Goal: Task Accomplishment & Management: Understand process/instructions

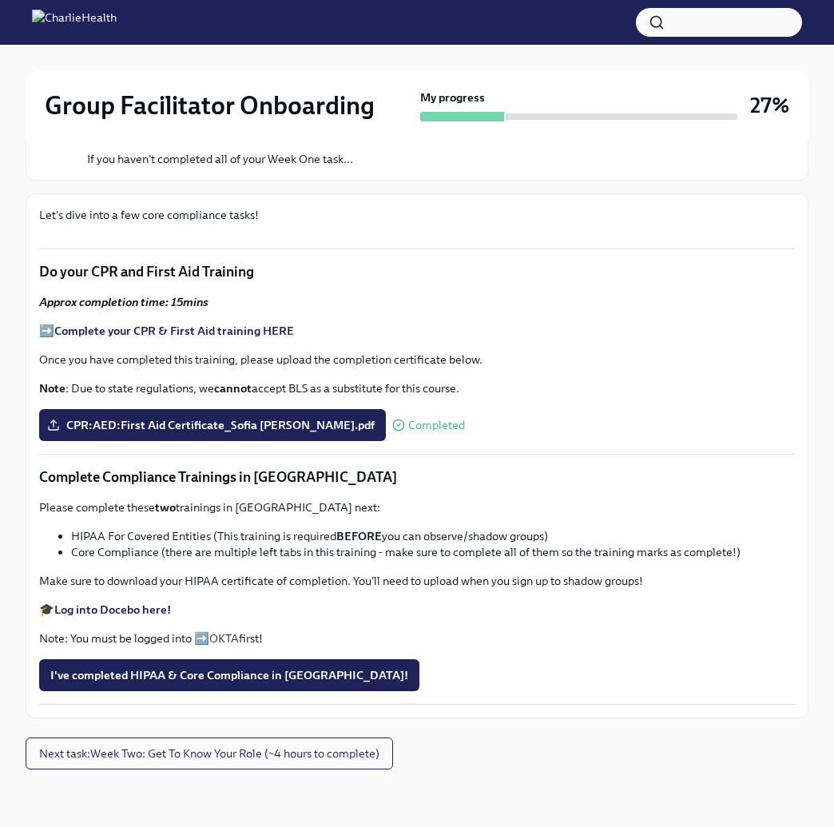
scroll to position [1001, 0]
click at [149, 675] on span "I've completed HIPAA & Core Compliance in [GEOGRAPHIC_DATA]!" at bounding box center [229, 675] width 358 height 16
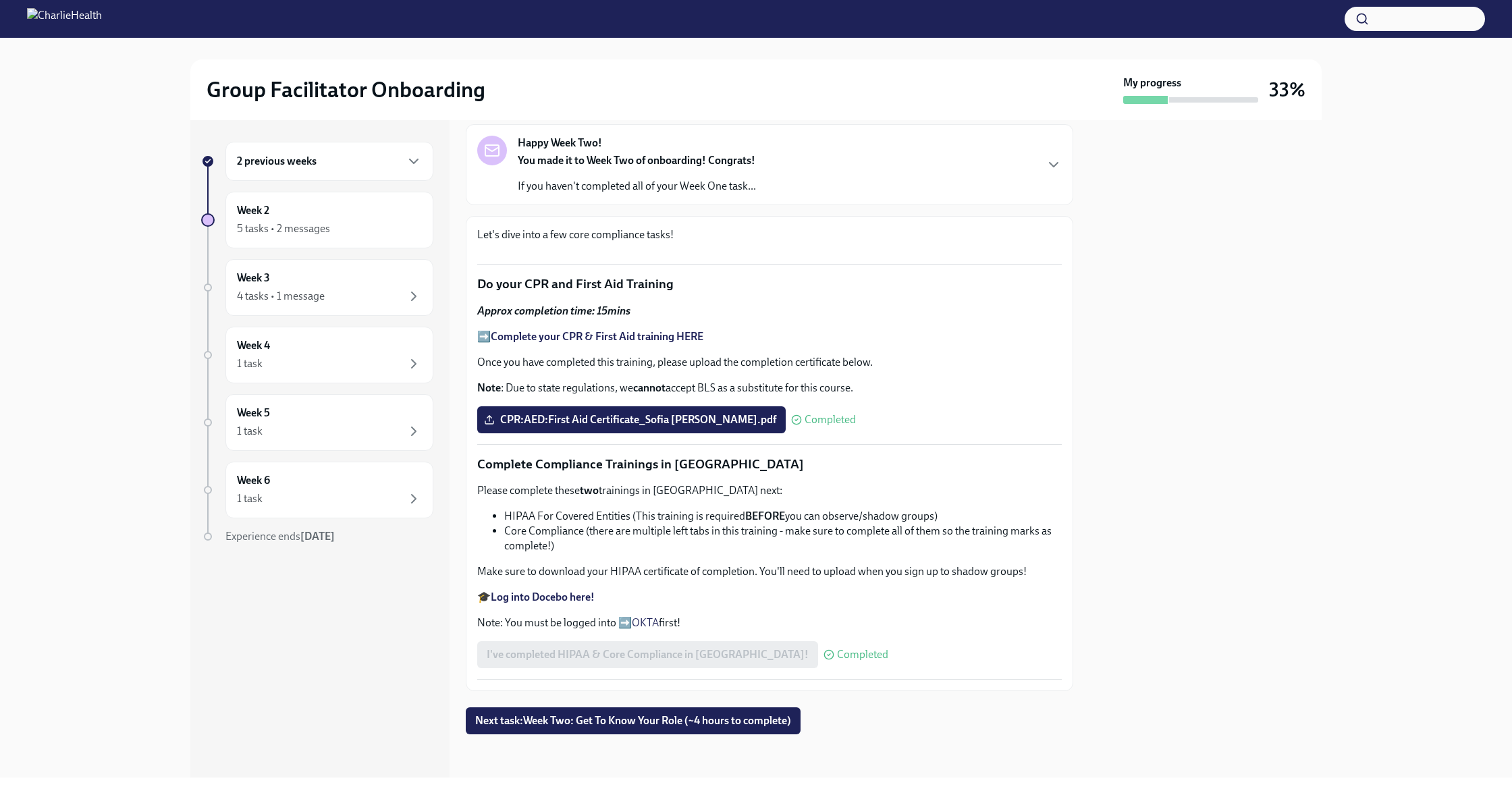
scroll to position [661, 0]
click at [930, 719] on div "Week Two: Core Compliance Tasks (~ 4 hours) Done Completed [DATE] Happy Week Tw…" at bounding box center [770, 399] width 607 height 668
click at [716, 720] on span "Next task : Week Two: Get To Know Your Role (~4 hours to complete)" at bounding box center [634, 721] width 316 height 14
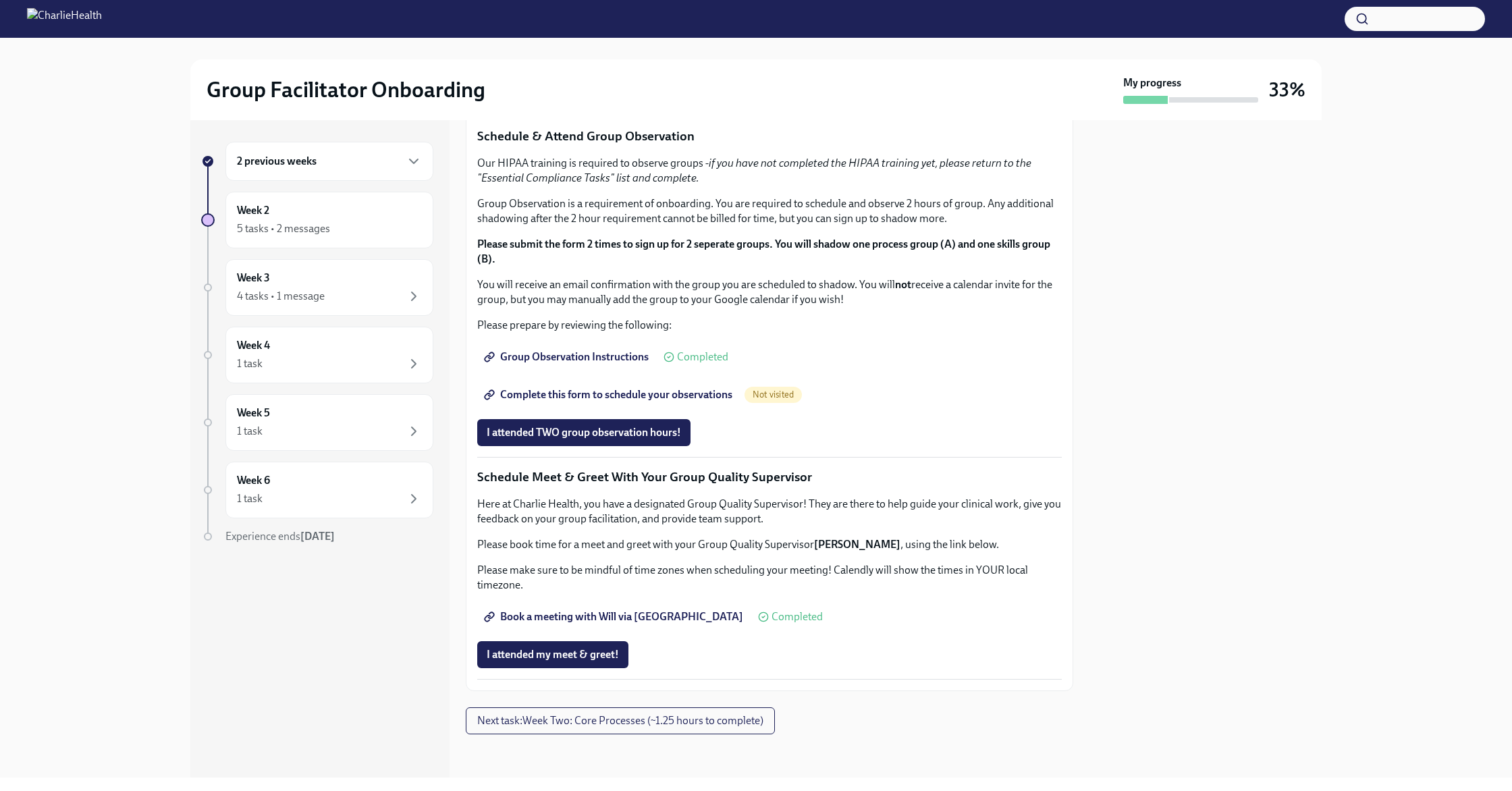
scroll to position [677, 0]
drag, startPoint x: 710, startPoint y: 290, endPoint x: 479, endPoint y: 295, distance: 231.1
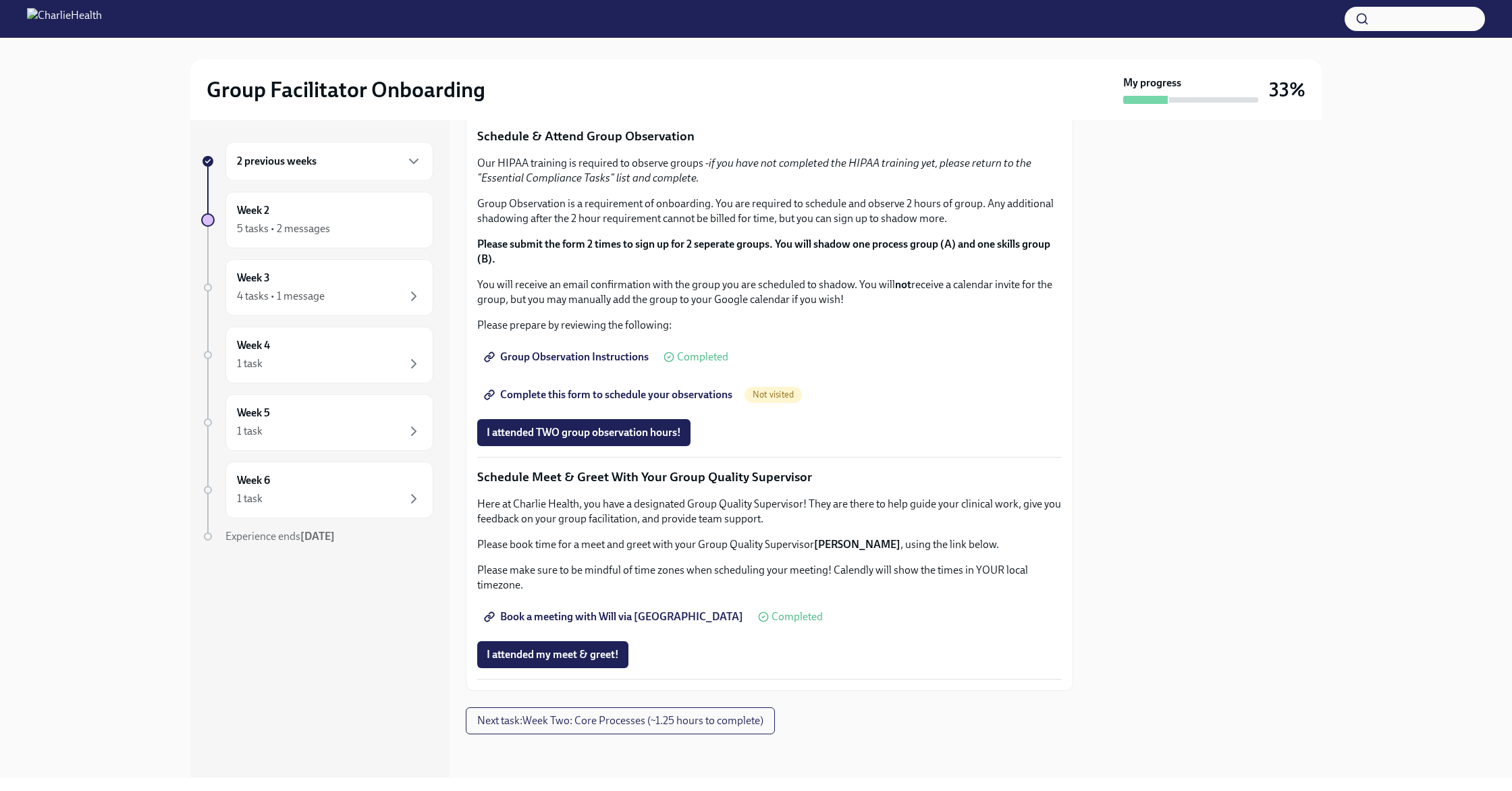
copy p "[URL][DOMAIN_NAME][PERSON_NAME]"
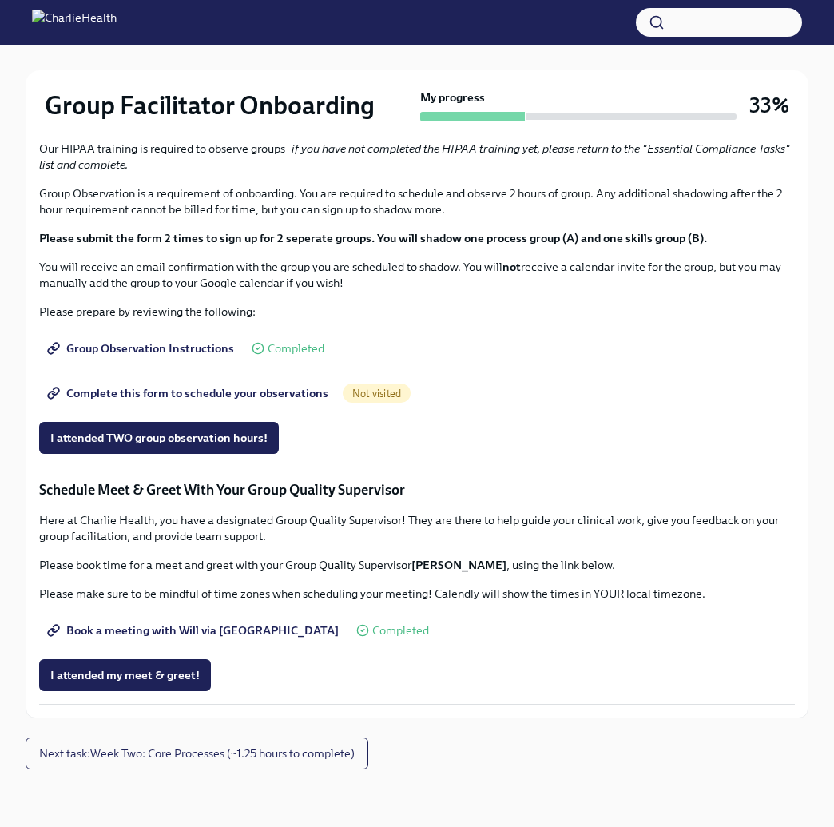
scroll to position [1009, 0]
click at [193, 8] on strong "Click here to access your Docebo!" at bounding box center [142, 1] width 176 height 14
click at [731, 409] on div "Complete this form to schedule your observations Not visited" at bounding box center [417, 393] width 756 height 32
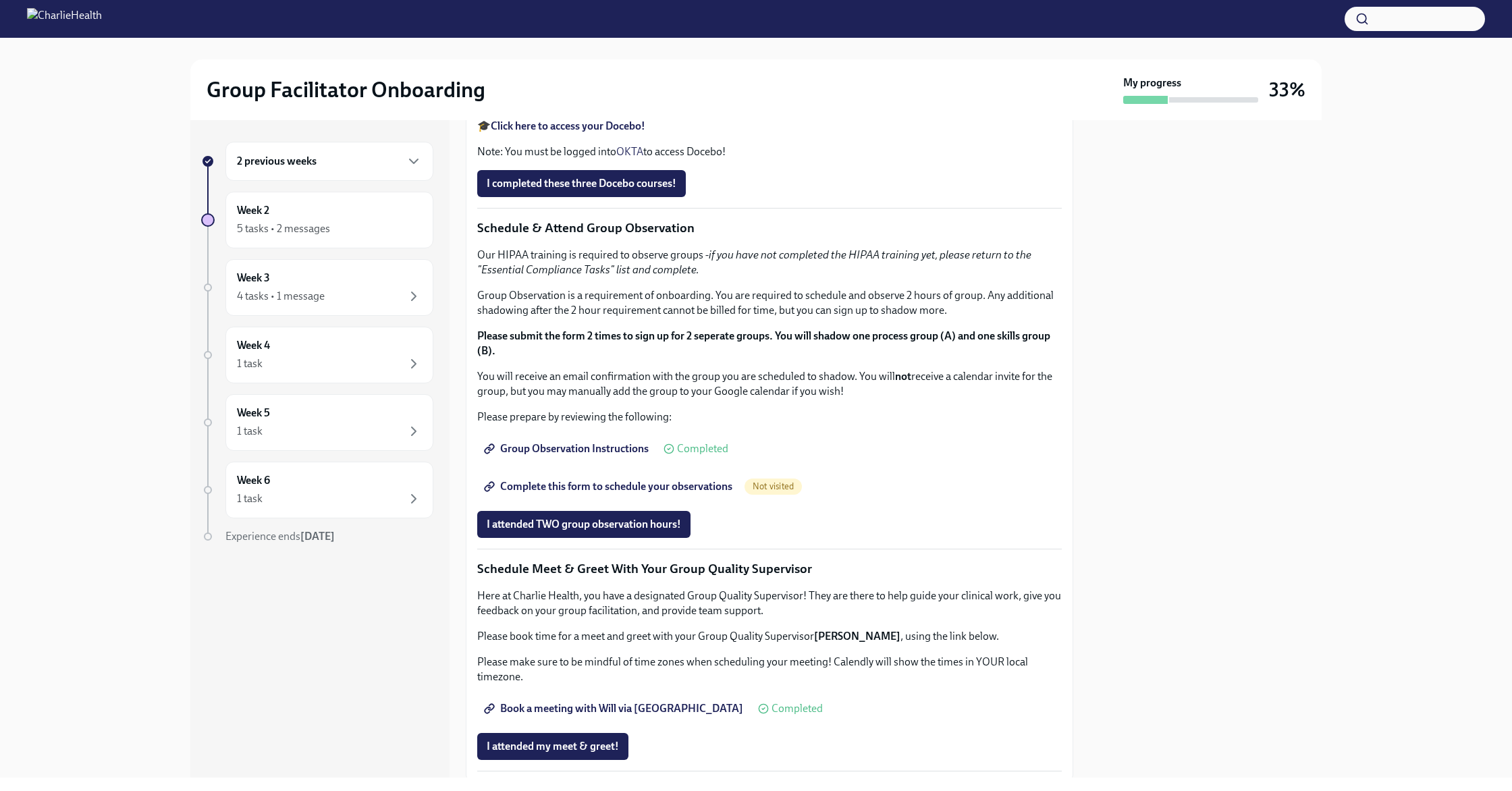
scroll to position [1054, 0]
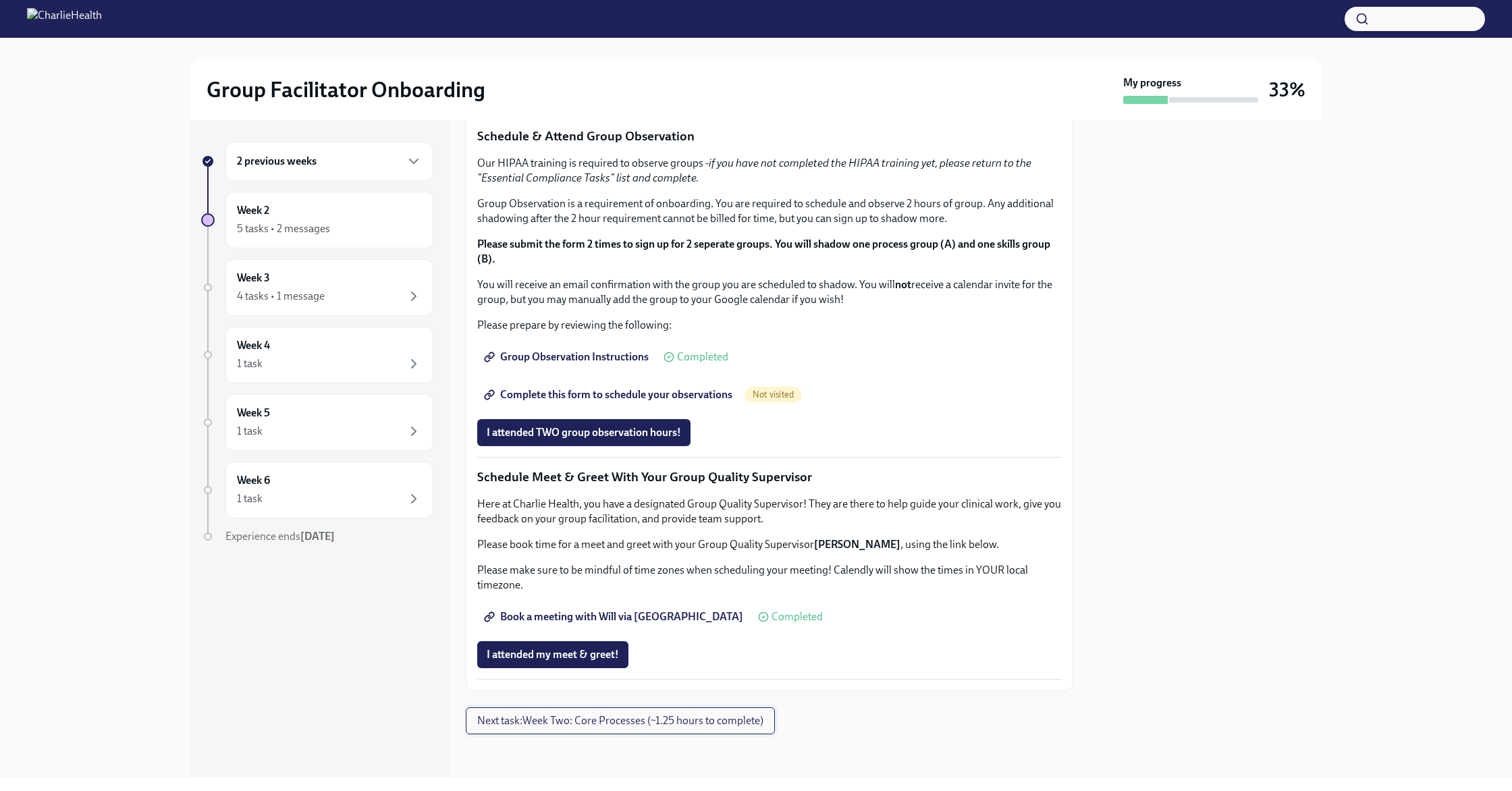
click at [678, 721] on span "Next task : Week Two: Core Processes (~1.25 hours to complete)" at bounding box center [620, 721] width 286 height 14
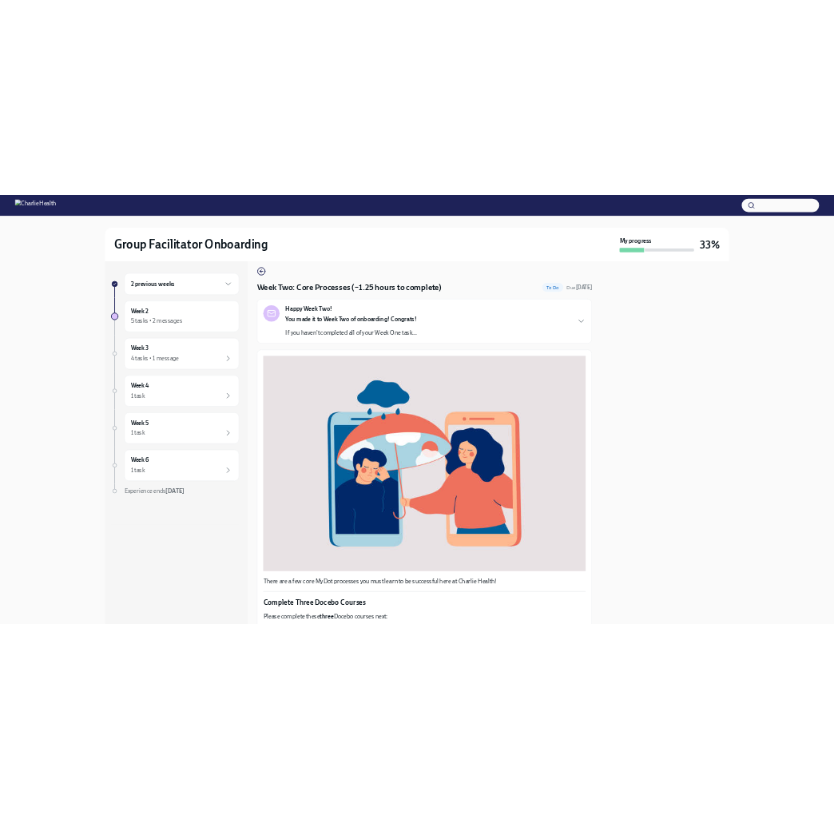
scroll to position [338, 0]
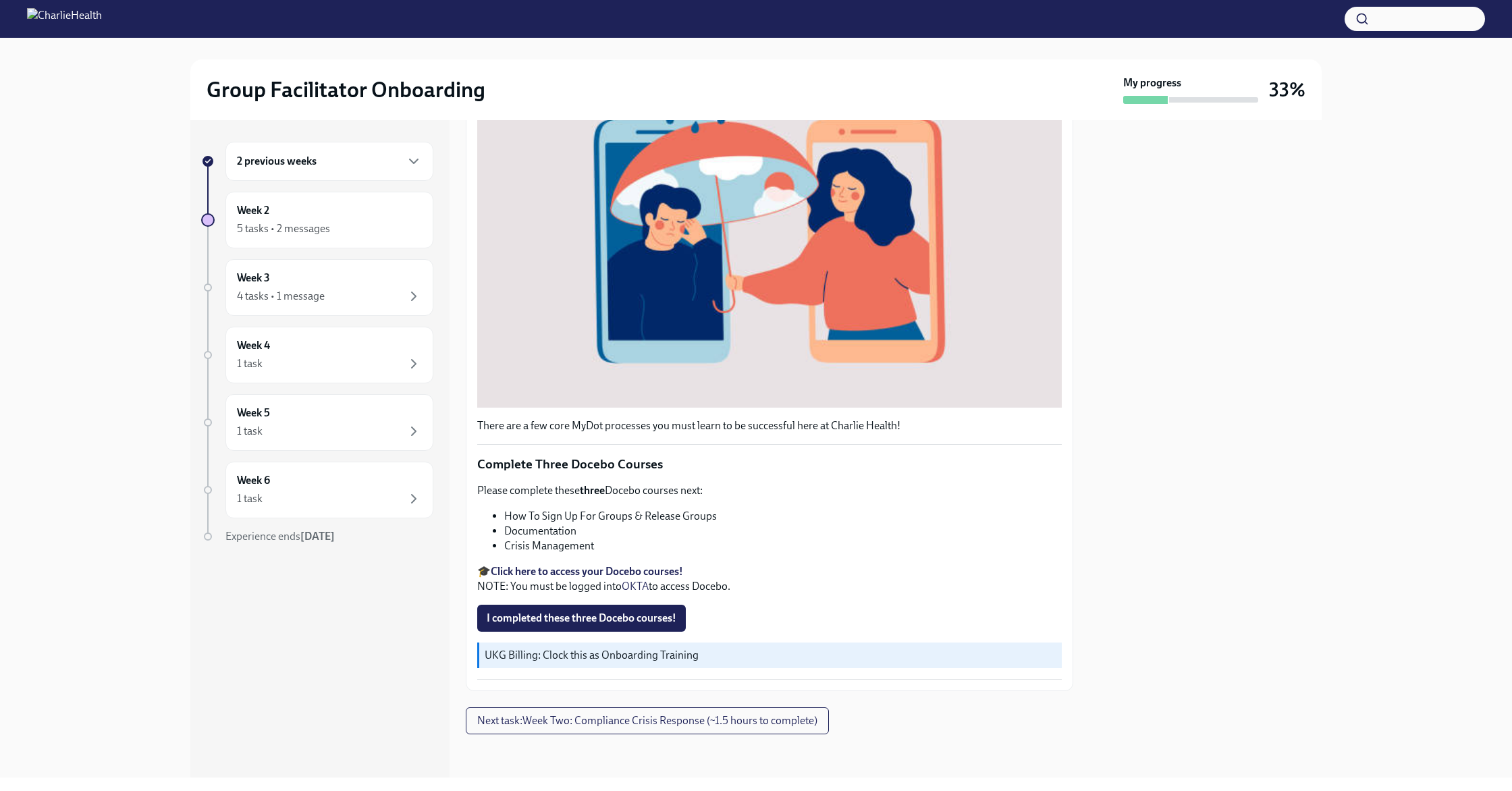
click at [1014, 509] on li "How To Sign Up For Groups & Release Groups" at bounding box center [783, 517] width 557 height 15
drag, startPoint x: 946, startPoint y: 740, endPoint x: 939, endPoint y: 738, distance: 7.3
click at [946, 740] on div at bounding box center [770, 756] width 607 height 43
click at [742, 718] on span "Next task : Week Two: Compliance Crisis Response (~1.5 hours to complete)" at bounding box center [647, 721] width 340 height 14
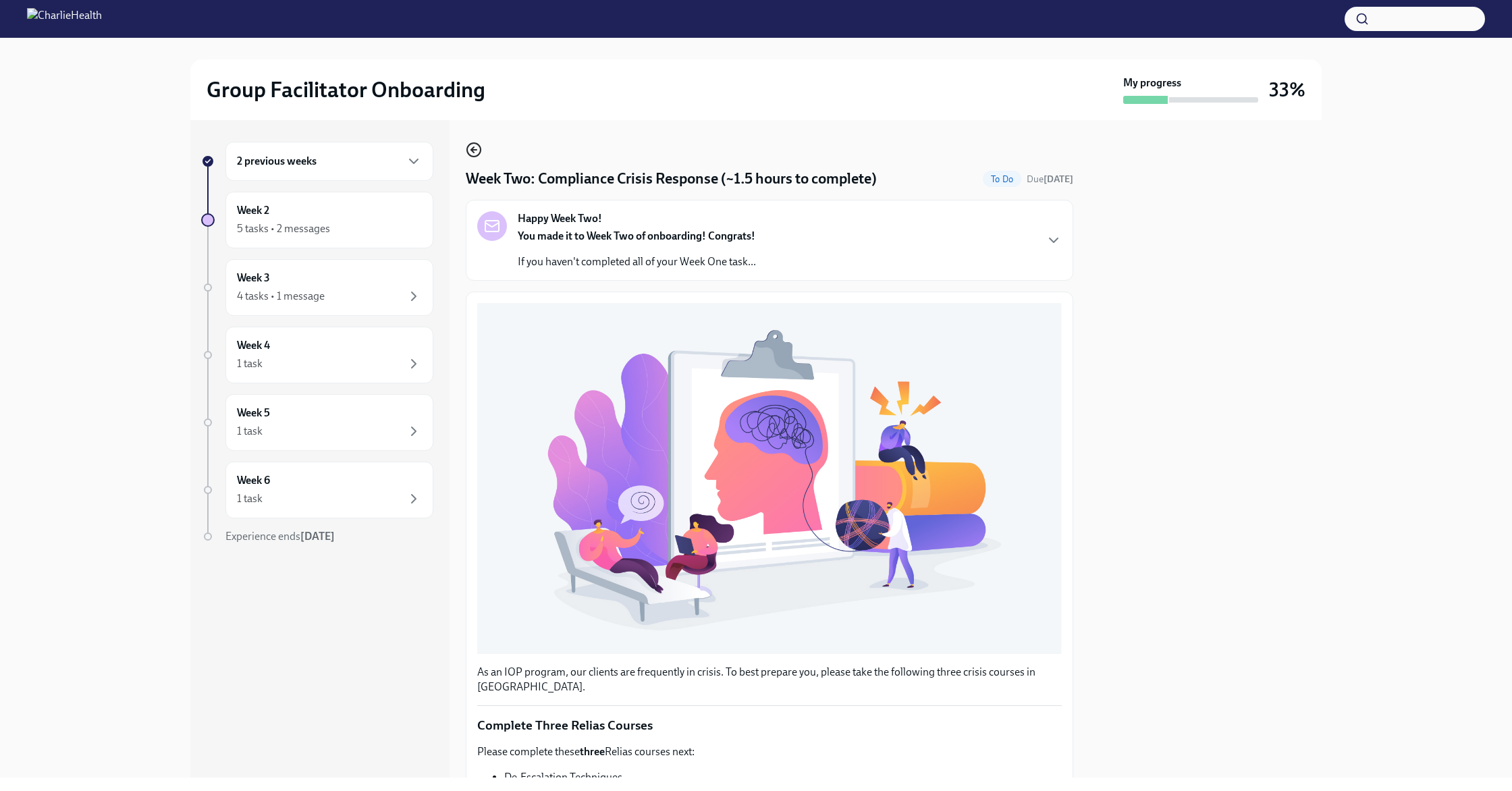
click at [468, 153] on circle "button" at bounding box center [474, 149] width 14 height 14
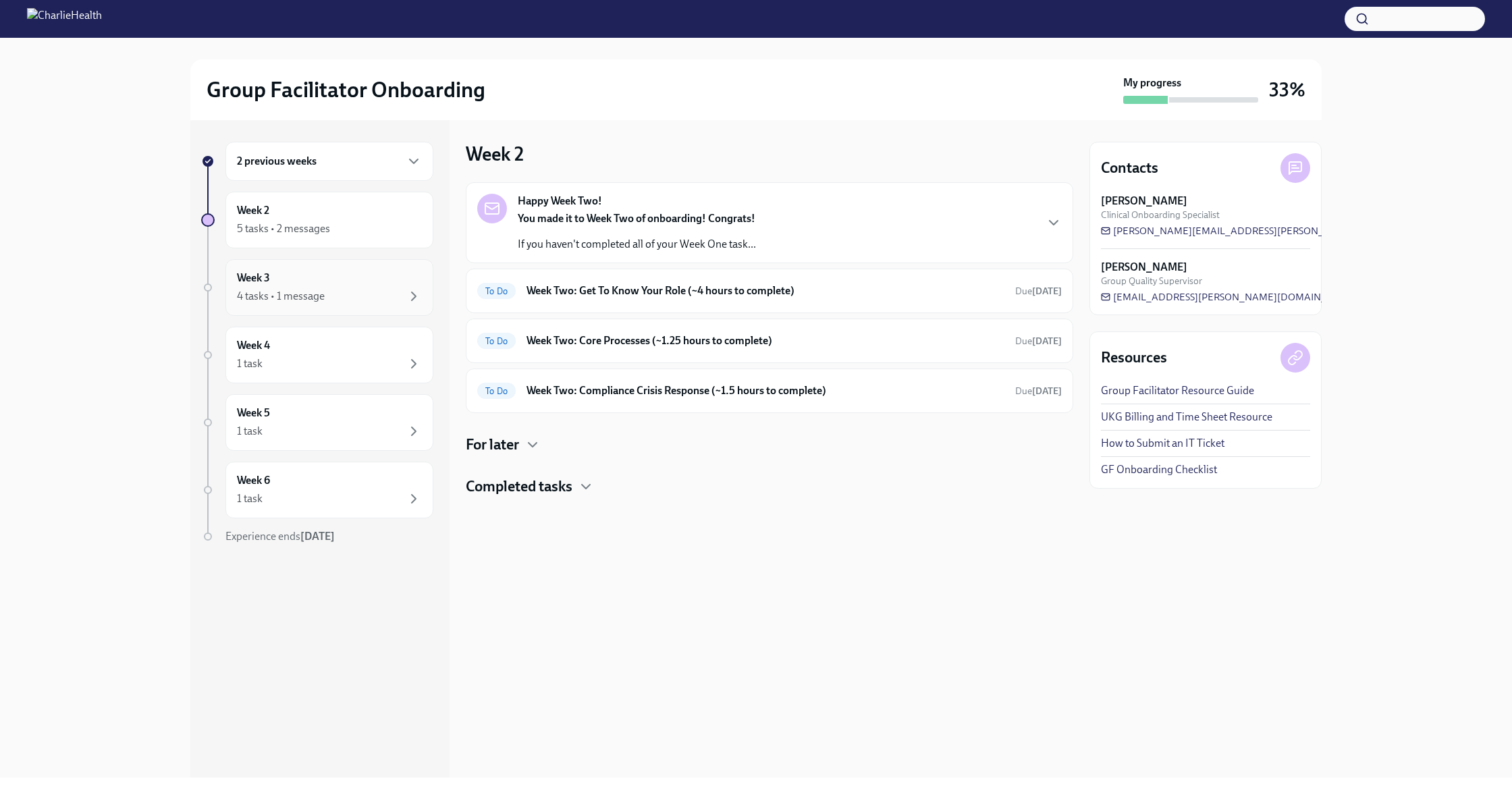
click at [351, 295] on div "4 tasks • 1 message" at bounding box center [329, 295] width 185 height 16
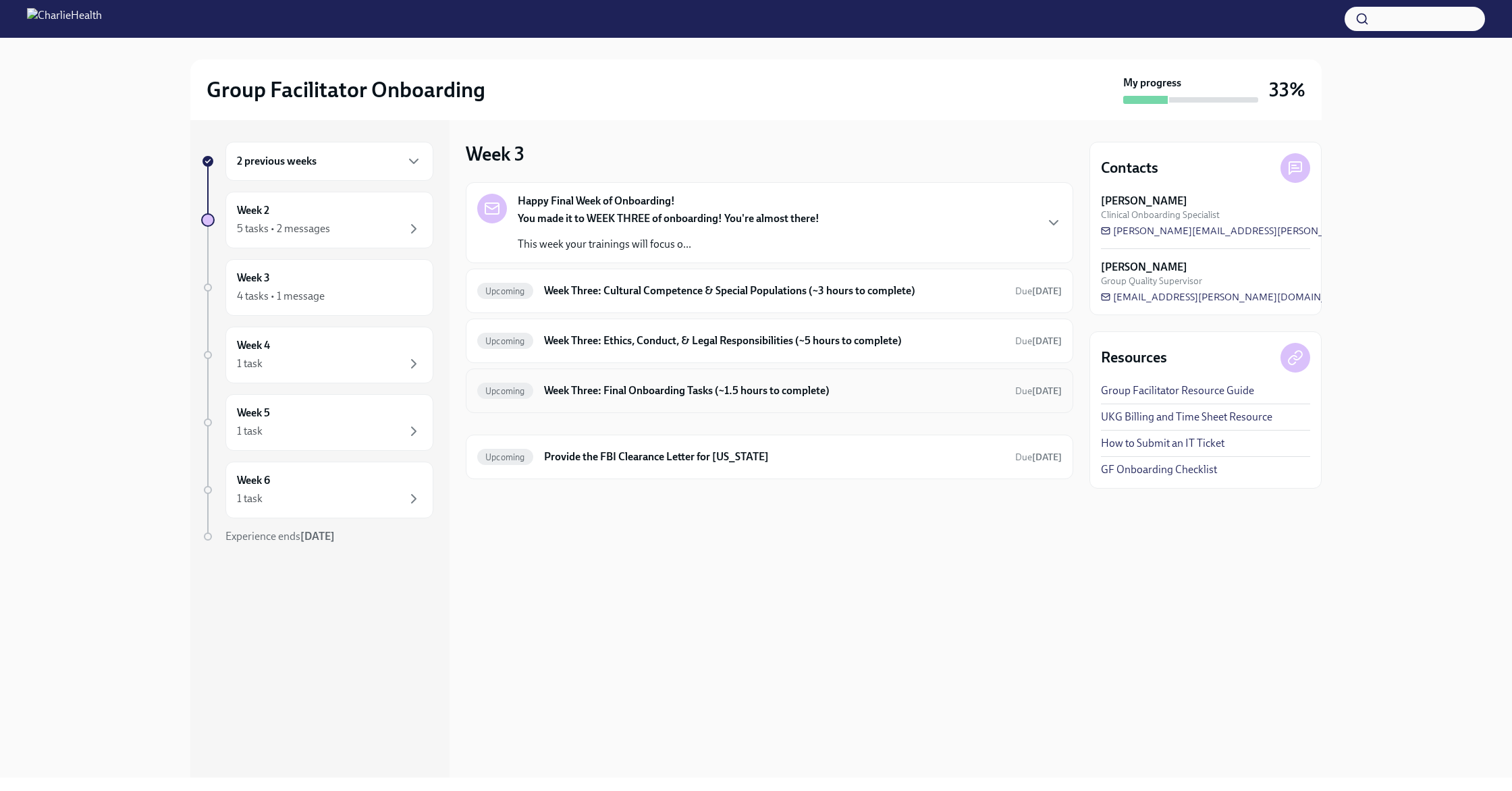
click at [802, 399] on div "Upcoming Week Three: Final Onboarding Tasks (~1.5 hours to complete) Due [DATE]" at bounding box center [770, 391] width 585 height 22
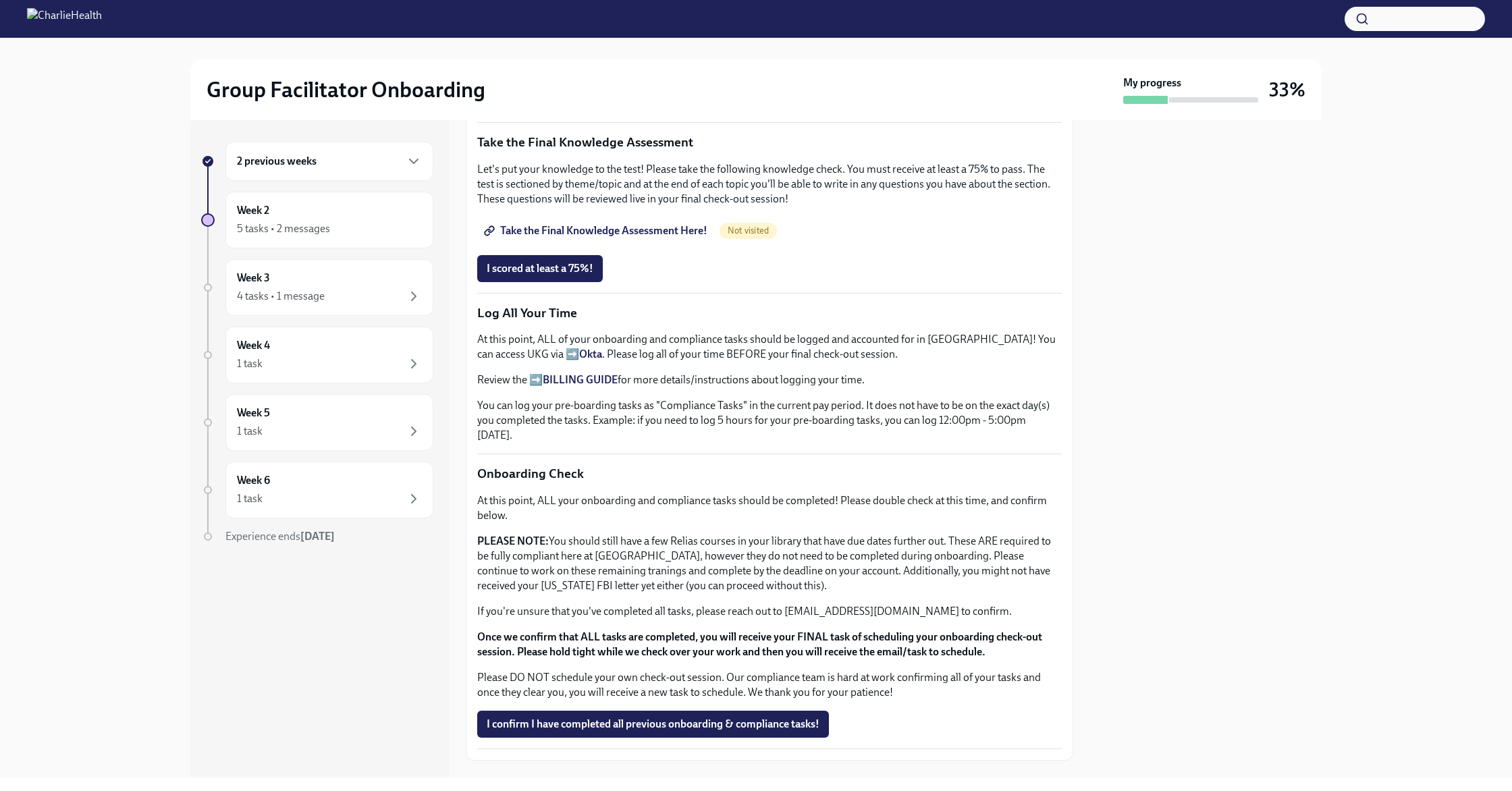
scroll to position [802, 0]
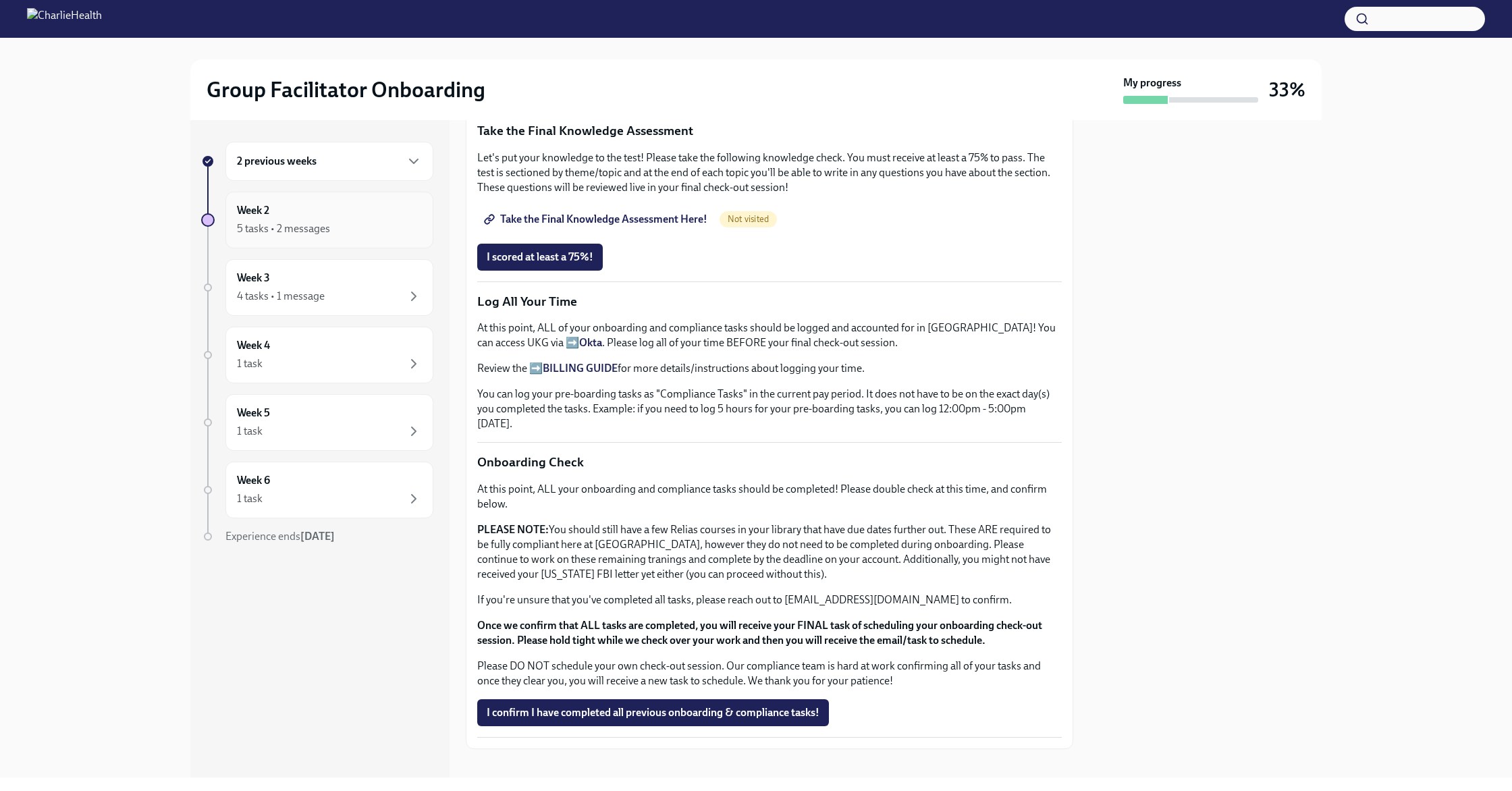
click at [306, 226] on div "5 tasks • 2 messages" at bounding box center [284, 229] width 93 height 15
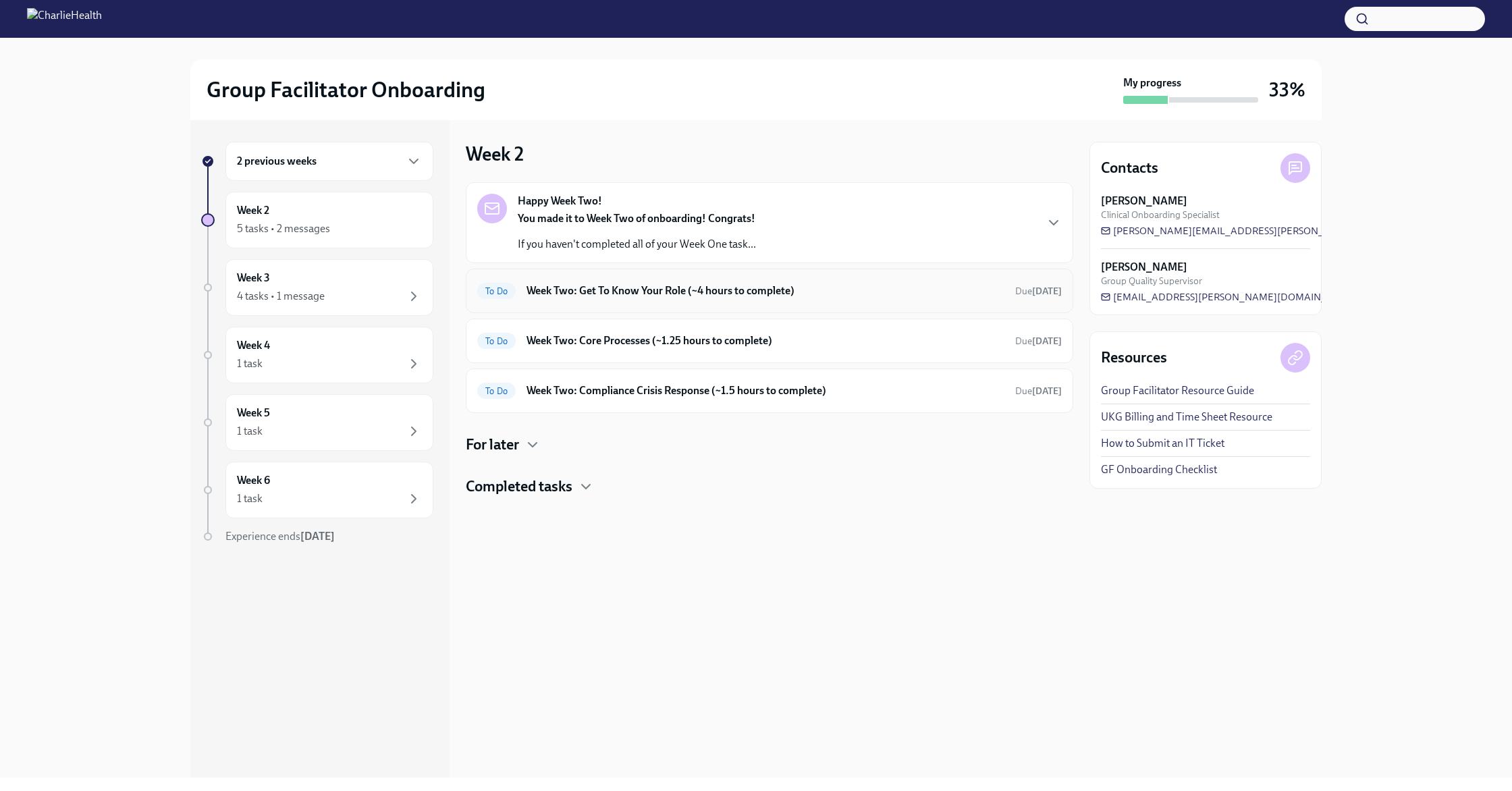
click at [640, 289] on h6 "Week Two: Get To Know Your Role (~4 hours to complete)" at bounding box center [765, 291] width 478 height 15
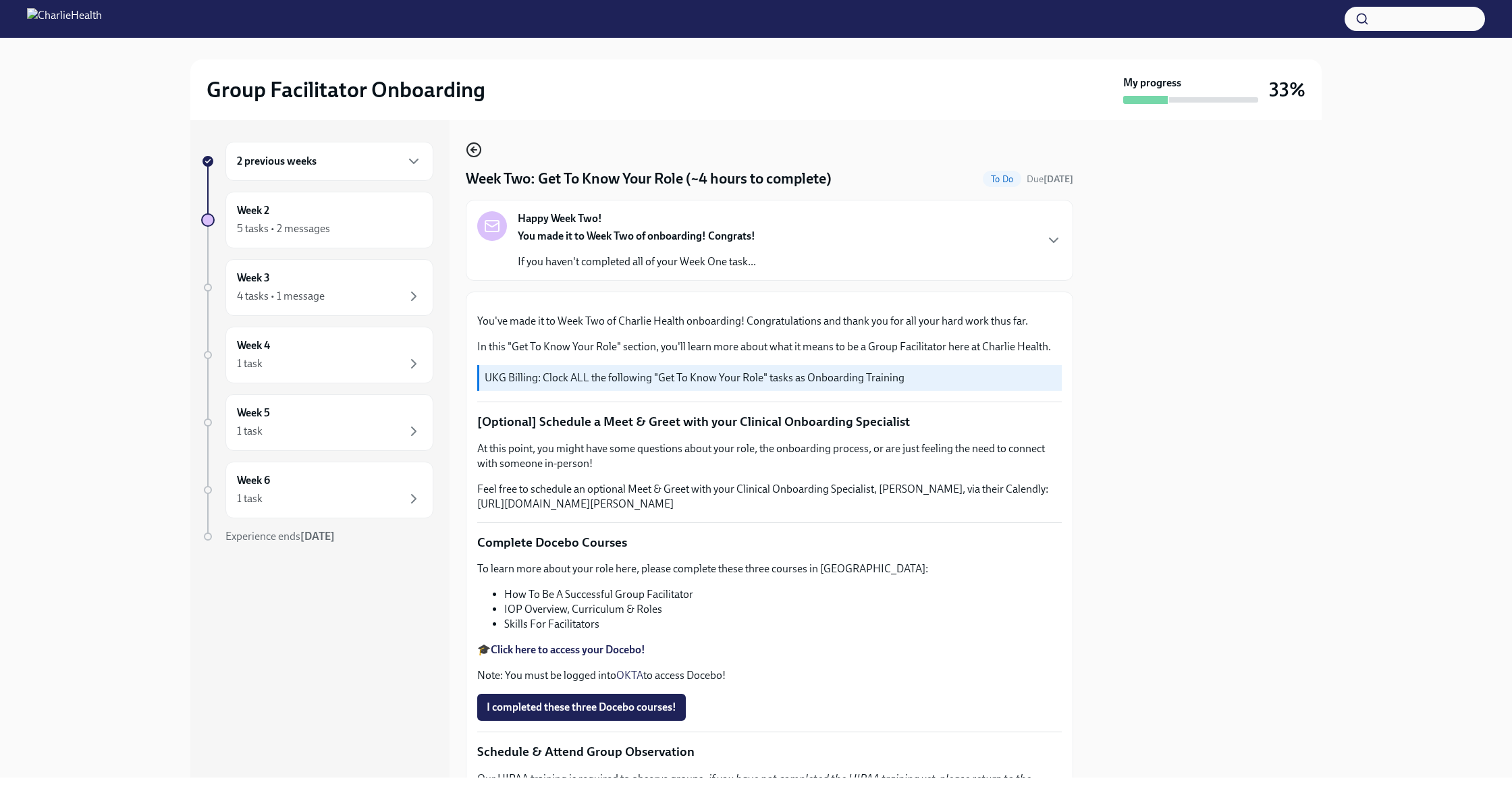
click at [477, 152] on icon "button" at bounding box center [474, 149] width 16 height 16
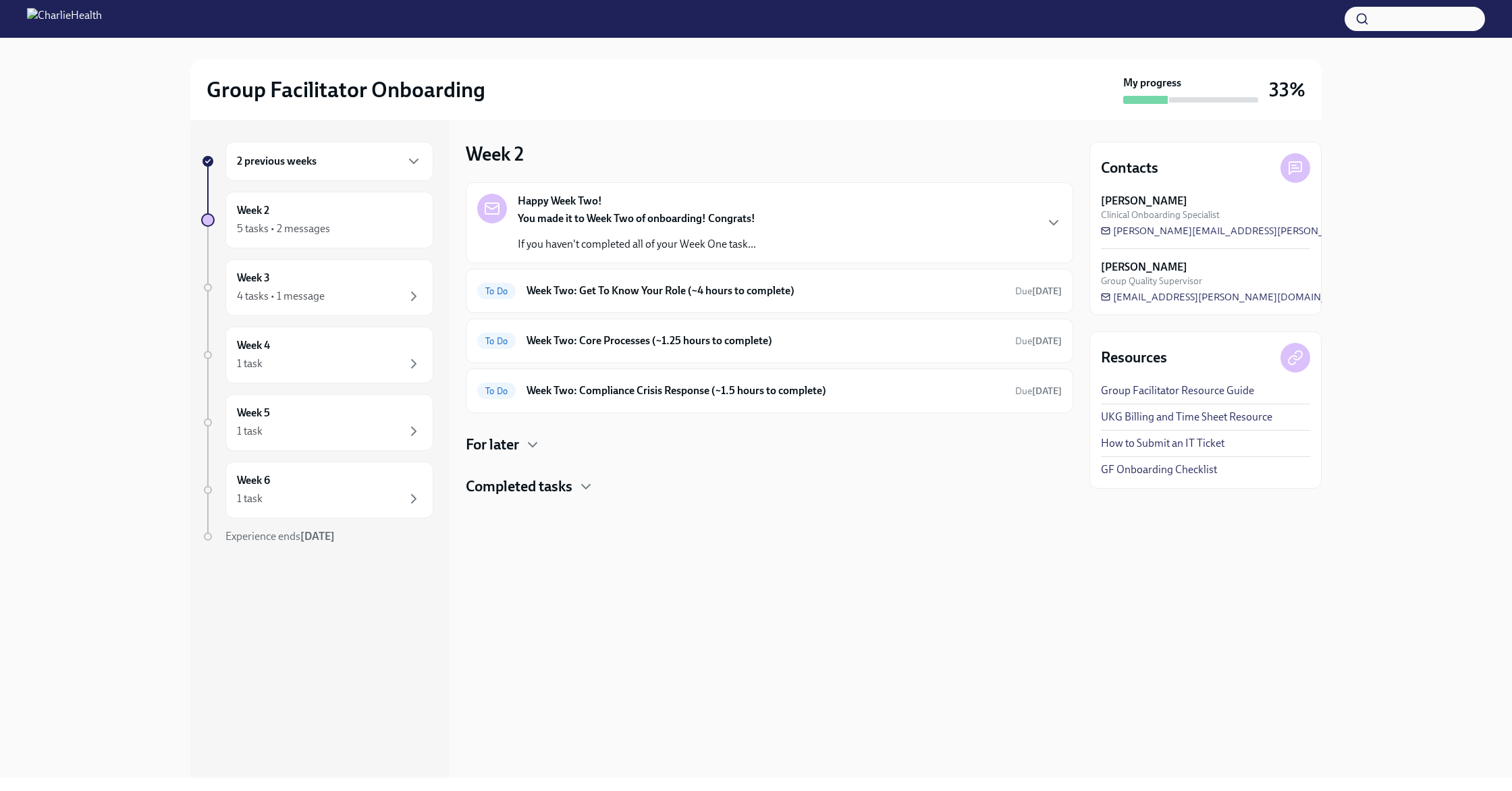
click at [549, 478] on h4 "Completed tasks" at bounding box center [519, 486] width 106 height 20
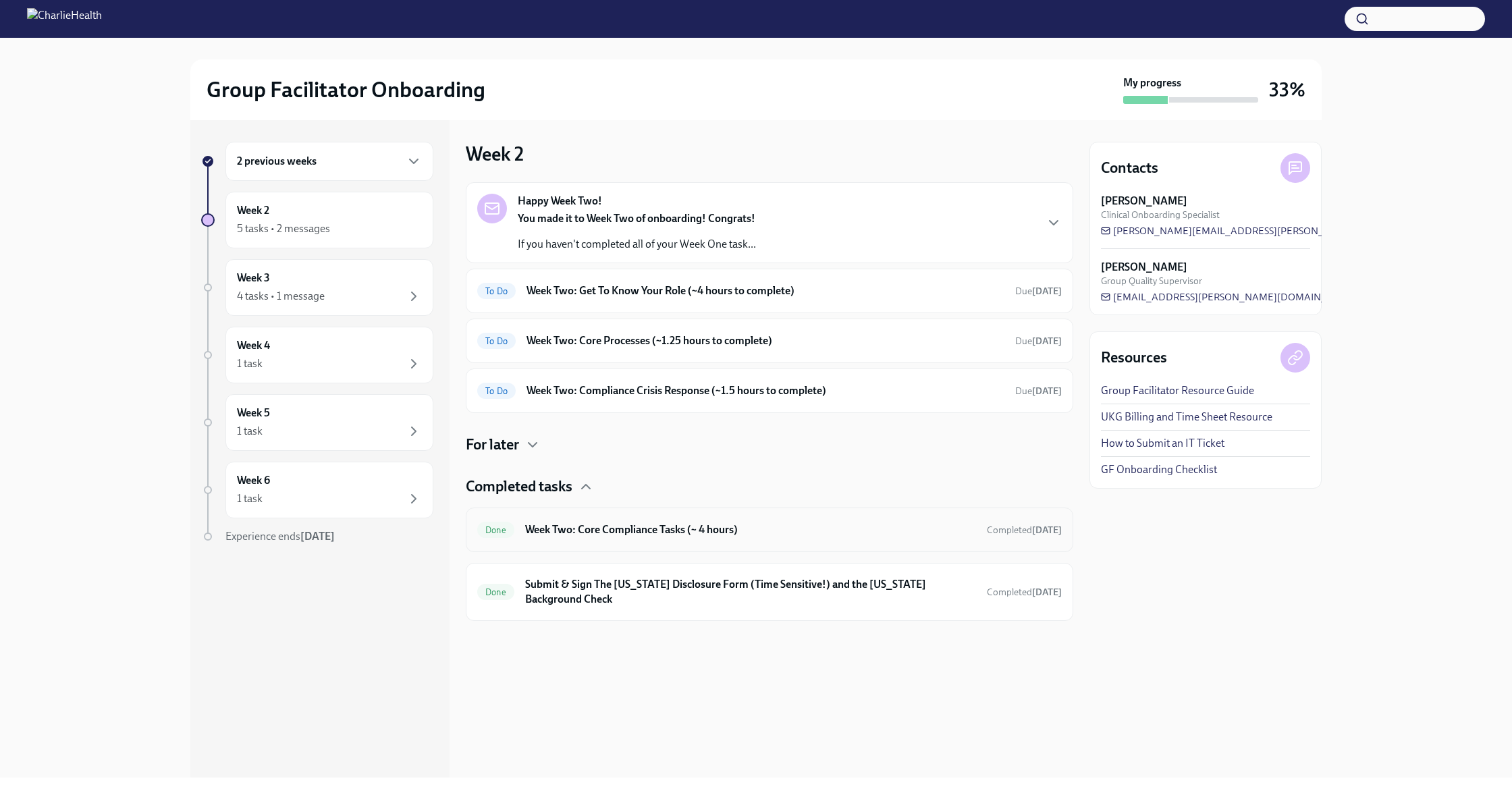
click at [641, 533] on h6 "Week Two: Core Compliance Tasks (~ 4 hours)" at bounding box center [751, 530] width 451 height 15
